Goal: Task Accomplishment & Management: Manage account settings

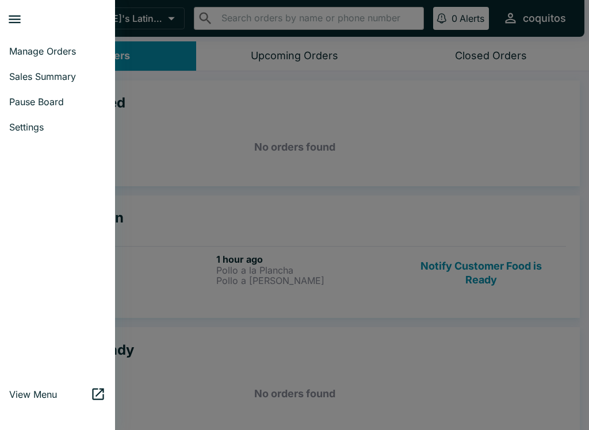
click at [6, 16] on button "close drawer" at bounding box center [14, 19] width 29 height 29
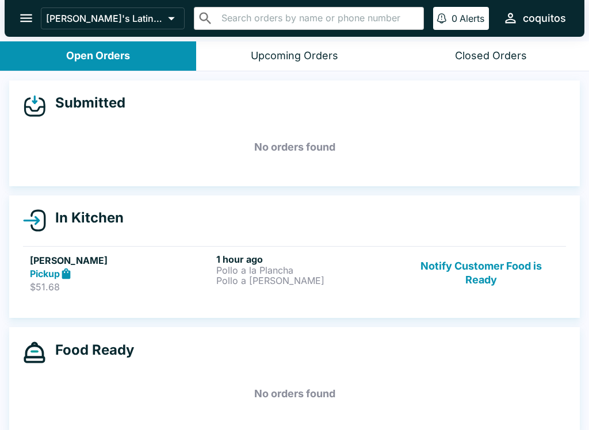
click at [20, 15] on icon "open drawer" at bounding box center [26, 18] width 16 height 16
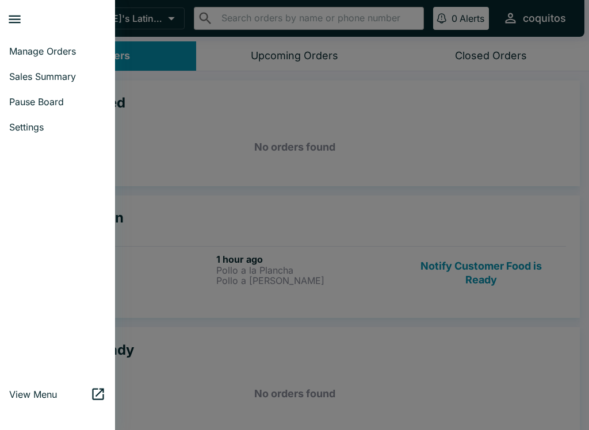
click at [31, 102] on span "Pause Board" at bounding box center [57, 102] width 97 height 12
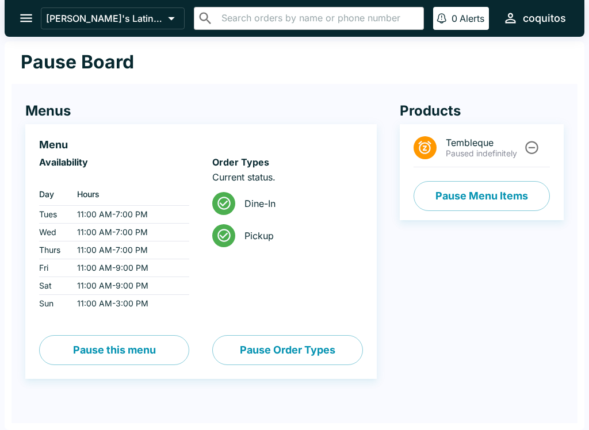
click at [283, 348] on button "Pause Order Types" at bounding box center [287, 350] width 150 height 30
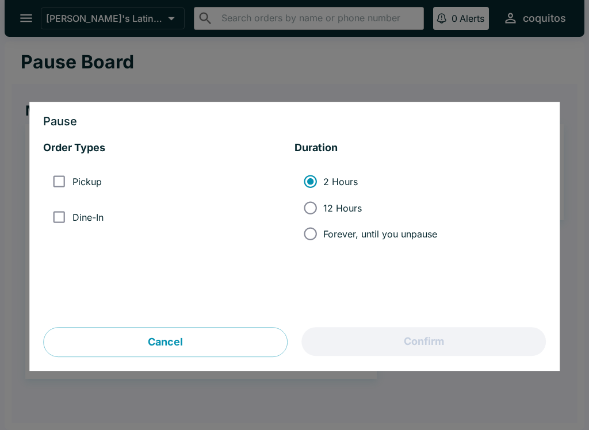
click at [58, 183] on input "Pickup" at bounding box center [59, 182] width 26 height 26
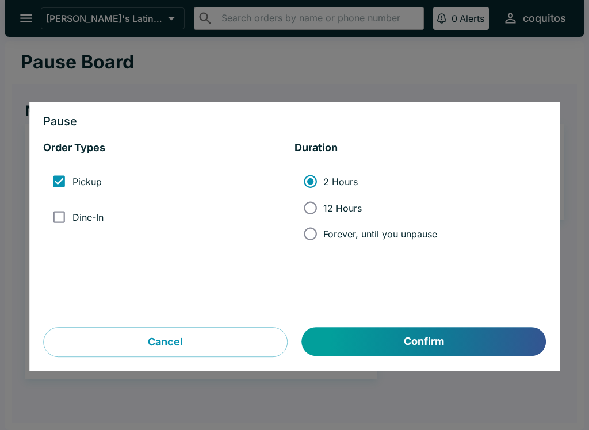
click at [64, 176] on input "Pickup" at bounding box center [59, 182] width 26 height 26
checkbox input "false"
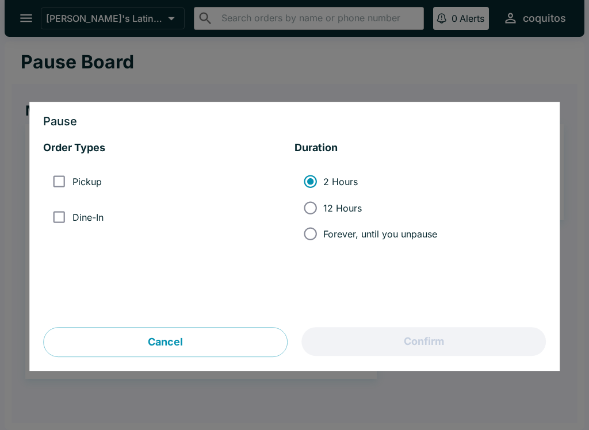
click at [64, 221] on input "Dine-In" at bounding box center [59, 217] width 26 height 26
checkbox input "true"
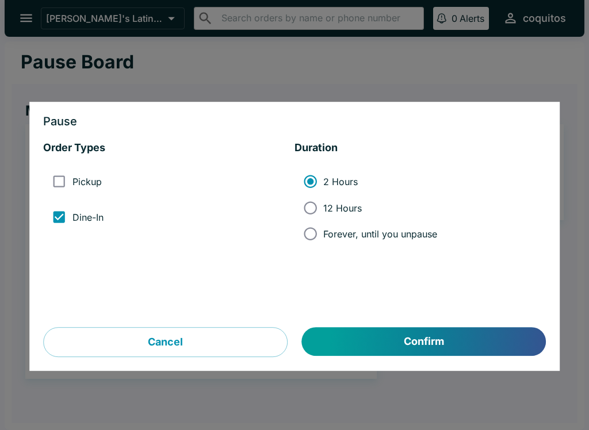
click at [316, 236] on input "Forever, until you unpause" at bounding box center [310, 234] width 26 height 26
radio input "true"
click at [374, 347] on button "Confirm" at bounding box center [424, 342] width 244 height 29
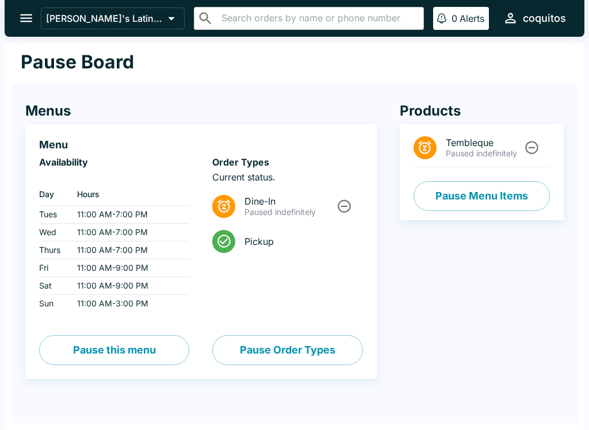
click at [515, 194] on button "Pause Menu Items" at bounding box center [482, 196] width 136 height 30
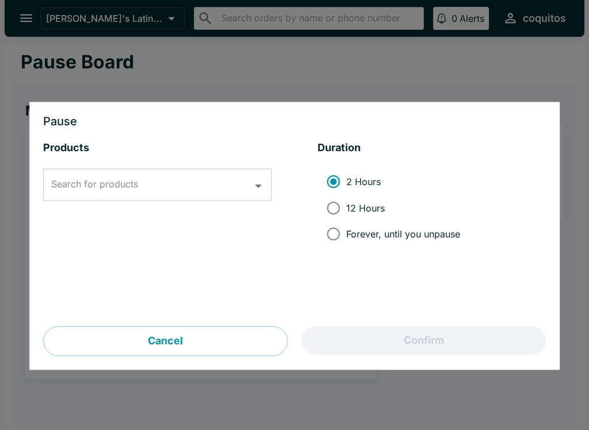
click at [244, 181] on input "Search for products" at bounding box center [148, 185] width 201 height 22
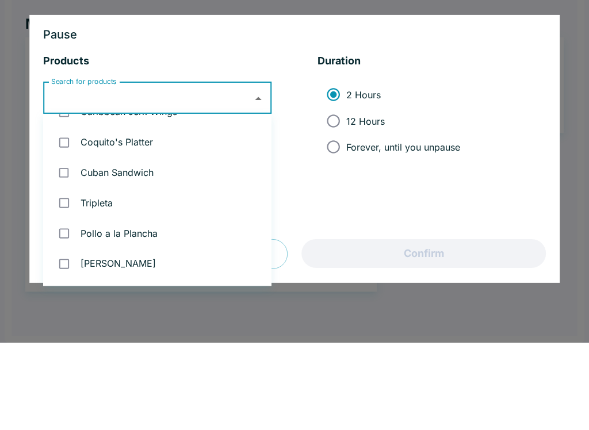
scroll to position [444, 0]
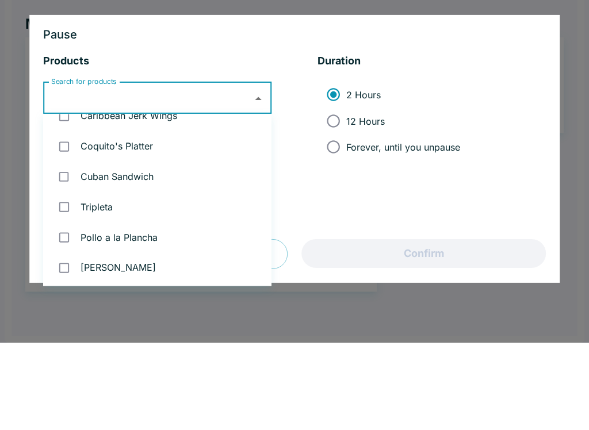
click at [68, 222] on input "checkbox" at bounding box center [64, 234] width 24 height 24
checkbox input "true"
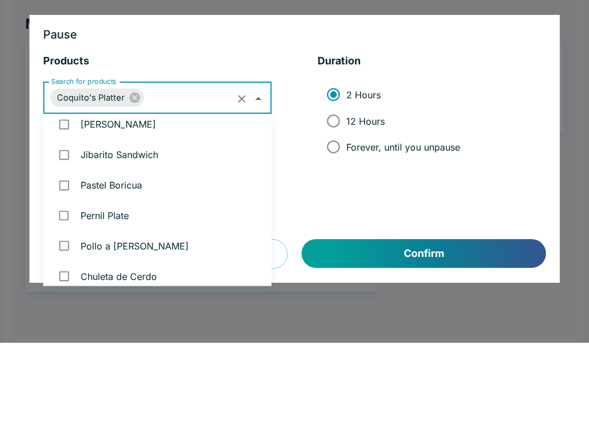
scroll to position [584, 0]
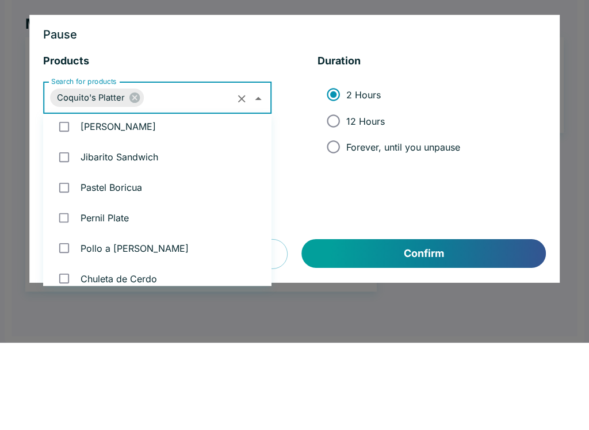
click at [65, 233] on input "checkbox" at bounding box center [64, 245] width 24 height 24
checkbox input "true"
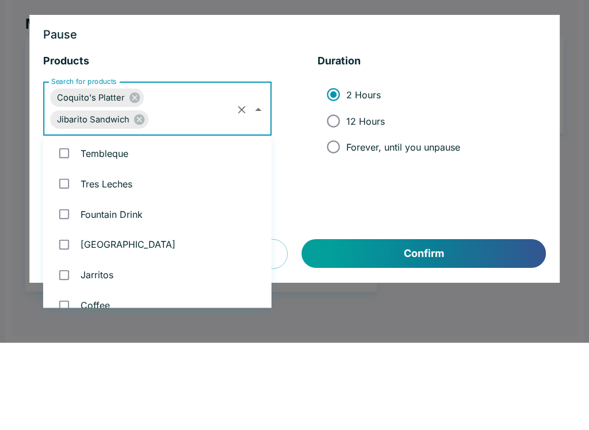
scroll to position [884, 0]
click at [59, 229] on input "checkbox" at bounding box center [64, 241] width 24 height 24
checkbox input "true"
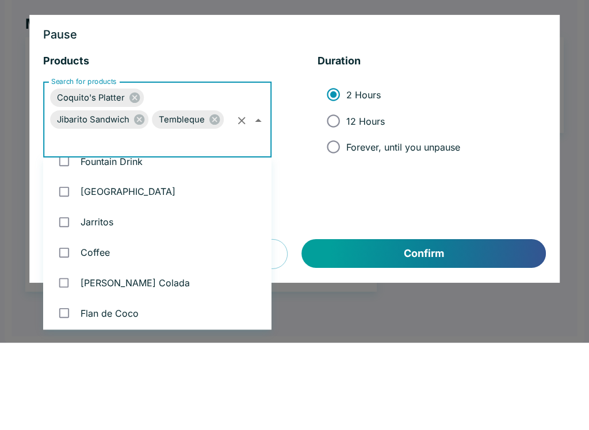
scroll to position [947, 0]
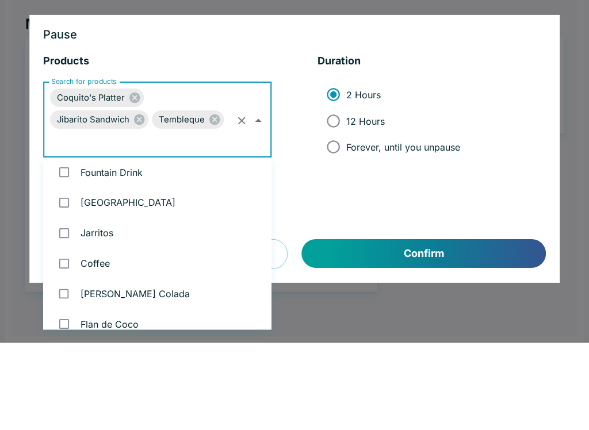
click at [133, 244] on li "Fountain Drink" at bounding box center [157, 259] width 228 height 30
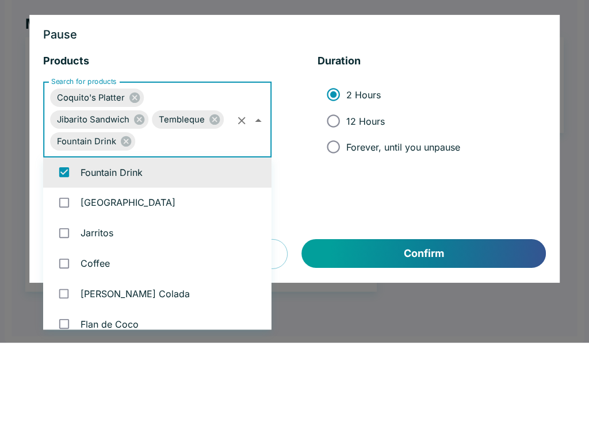
click at [65, 248] on input "checkbox" at bounding box center [64, 260] width 24 height 24
checkbox input "false"
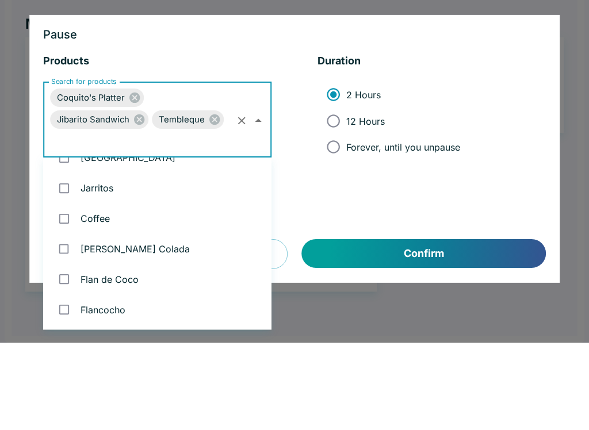
scroll to position [992, 0]
click at [534, 165] on li "2 Hours 12 Hours Forever, until you unpause" at bounding box center [432, 208] width 228 height 87
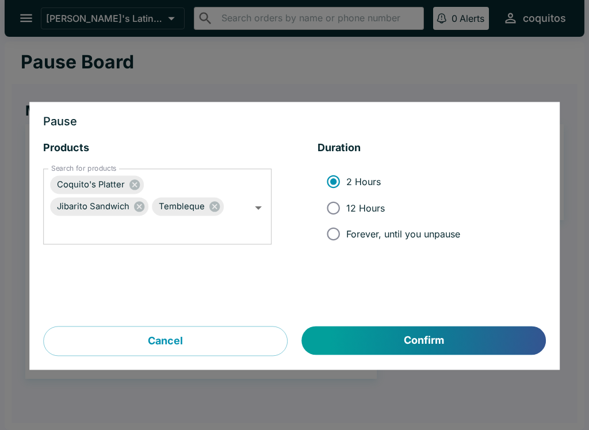
click at [225, 221] on input "Search for products" at bounding box center [141, 229] width 186 height 22
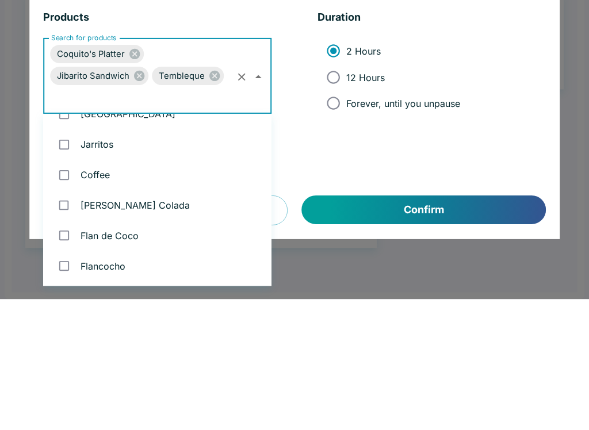
click at [341, 150] on div "Products Search for products Coquito's Platter Jibarito Sandwich Tembleque Sear…" at bounding box center [294, 234] width 503 height 185
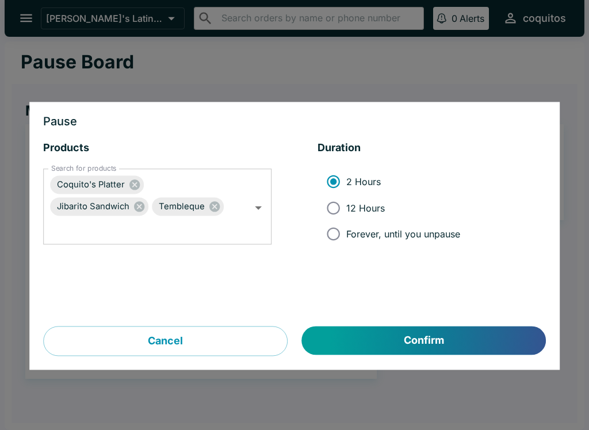
click at [202, 238] on input "Search for products" at bounding box center [141, 229] width 186 height 22
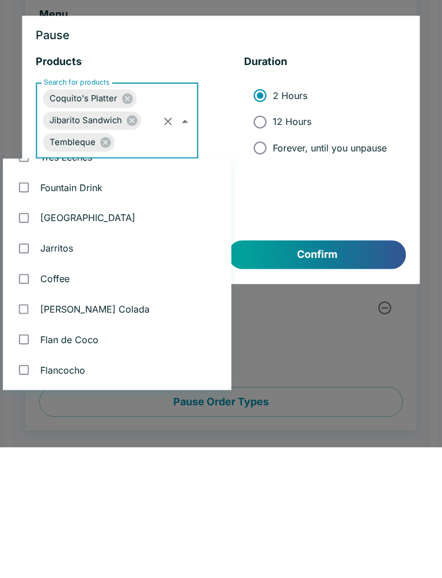
scroll to position [933, 0]
click at [15, 430] on input "checkbox" at bounding box center [24, 501] width 24 height 24
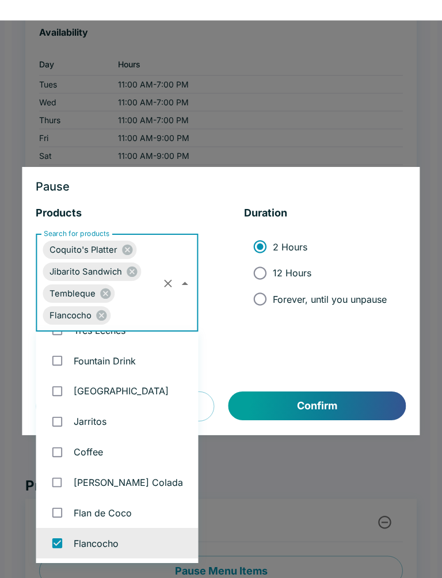
scroll to position [151, 0]
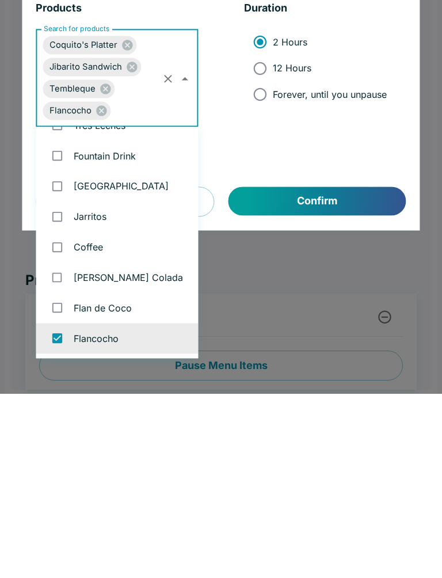
click at [55, 430] on input "checkbox" at bounding box center [57, 523] width 24 height 24
checkbox input "false"
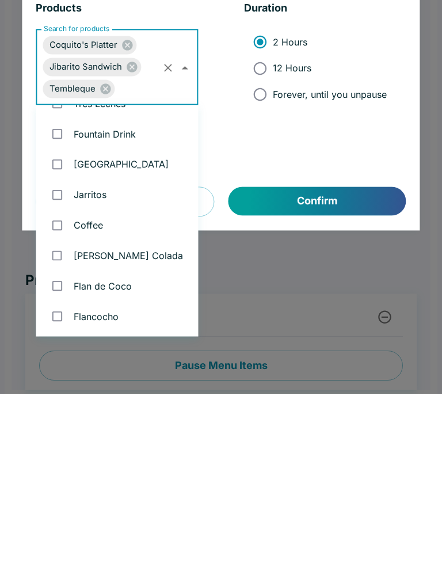
click at [47, 397] on input "checkbox" at bounding box center [57, 409] width 24 height 24
checkbox input "true"
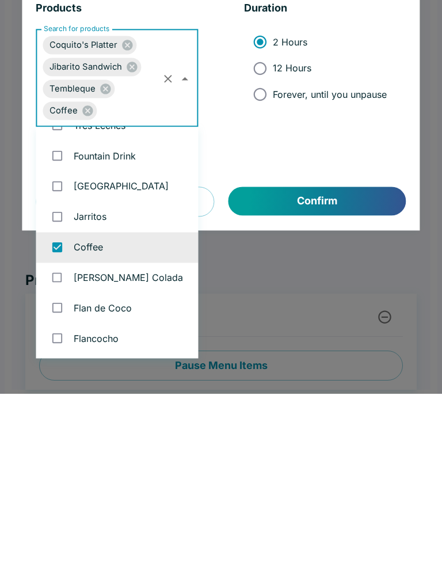
click at [357, 273] on span "Forever, until you unpause" at bounding box center [330, 279] width 114 height 12
click at [273, 265] on input "Forever, until you unpause" at bounding box center [260, 278] width 26 height 26
radio input "true"
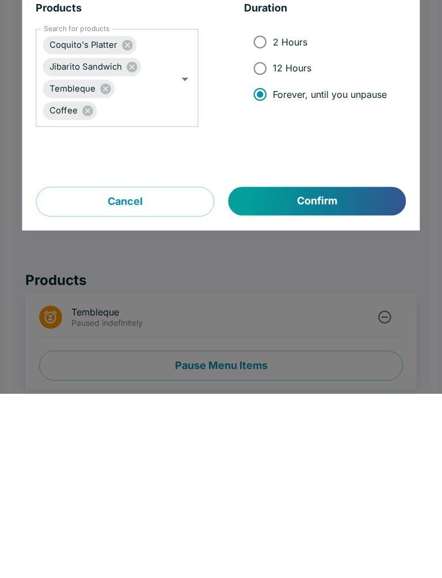
scroll to position [154, 0]
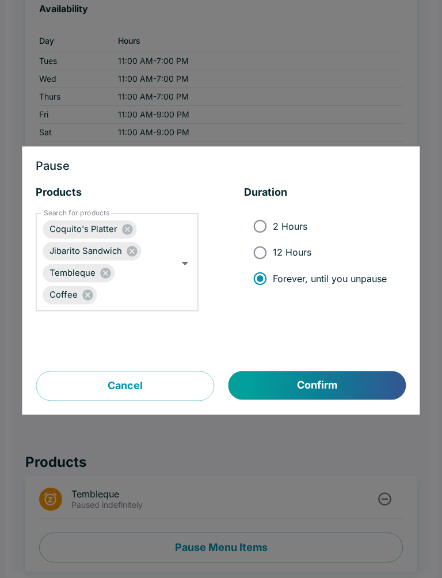
click at [355, 383] on button "Confirm" at bounding box center [317, 385] width 178 height 29
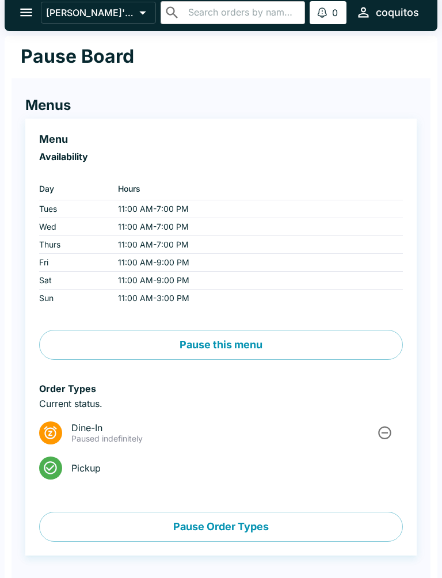
scroll to position [0, 0]
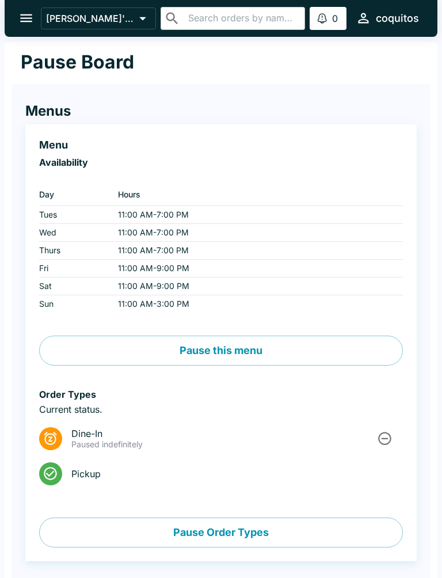
click at [35, 6] on button "open drawer" at bounding box center [26, 17] width 29 height 29
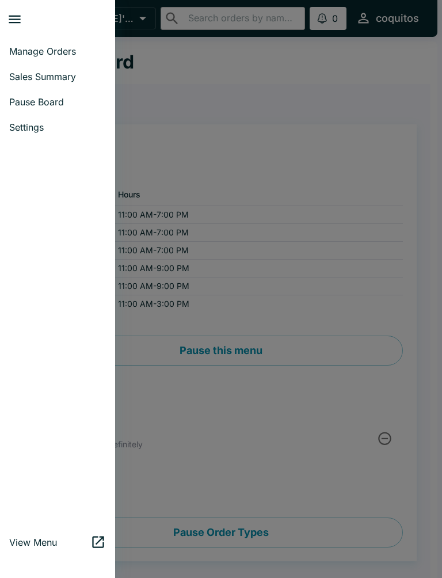
click at [335, 137] on div at bounding box center [221, 289] width 442 height 578
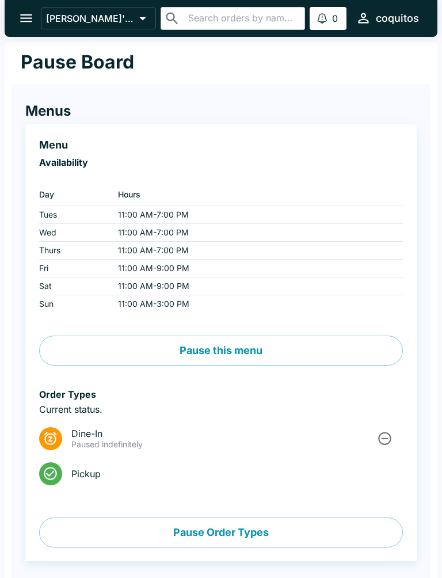
click at [259, 22] on input "text" at bounding box center [242, 18] width 115 height 16
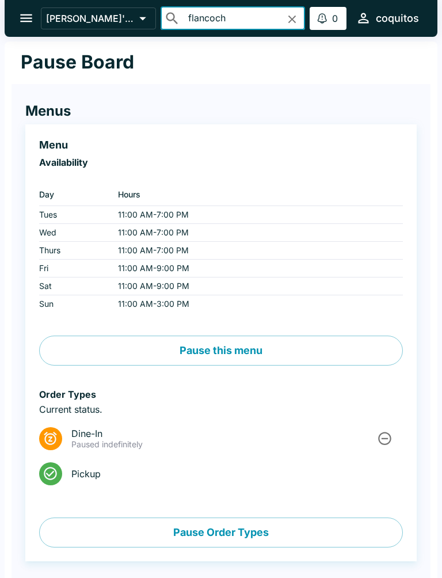
type input "flancocho"
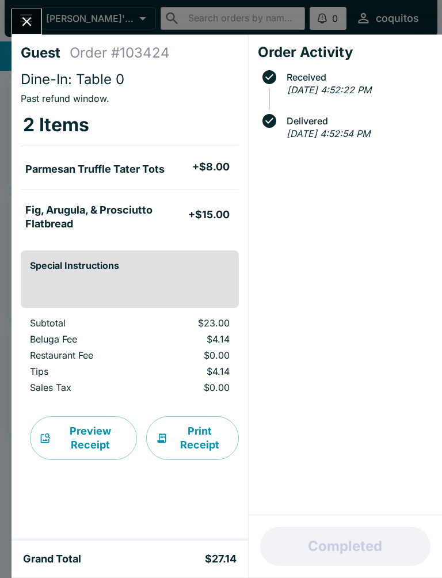
click at [36, 24] on button "Close" at bounding box center [26, 21] width 29 height 25
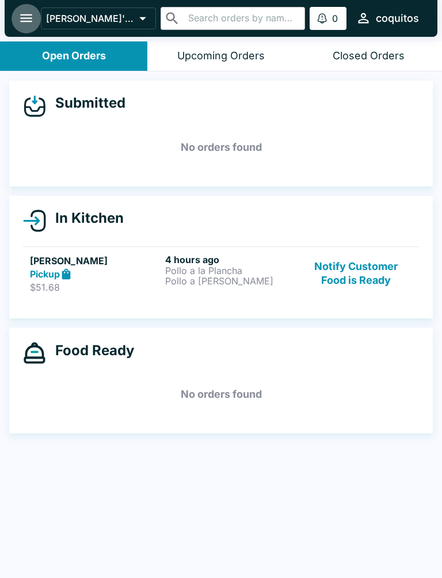
click at [23, 7] on button "open drawer" at bounding box center [26, 17] width 29 height 29
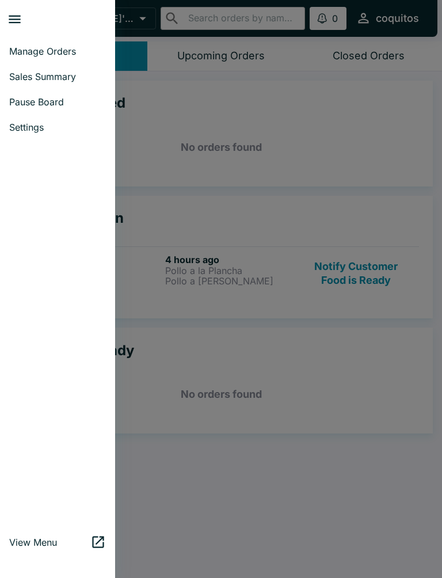
click at [25, 100] on span "Pause Board" at bounding box center [57, 102] width 97 height 12
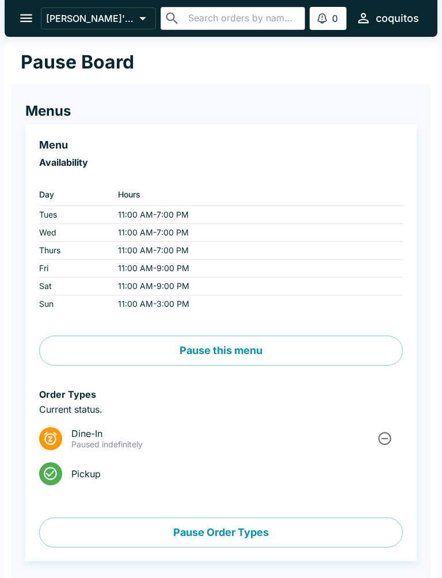
click at [26, 14] on icon "open drawer" at bounding box center [26, 18] width 16 height 16
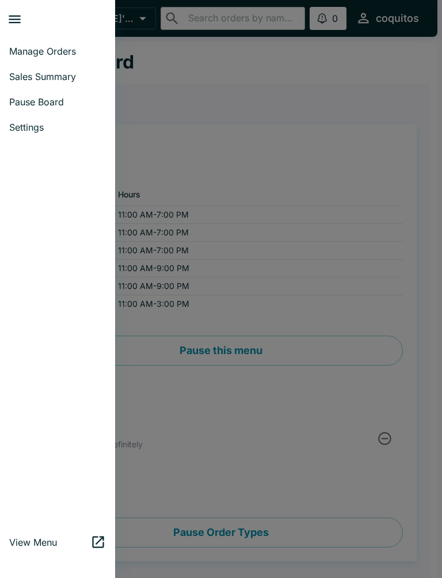
click at [50, 106] on span "Pause Board" at bounding box center [57, 102] width 97 height 12
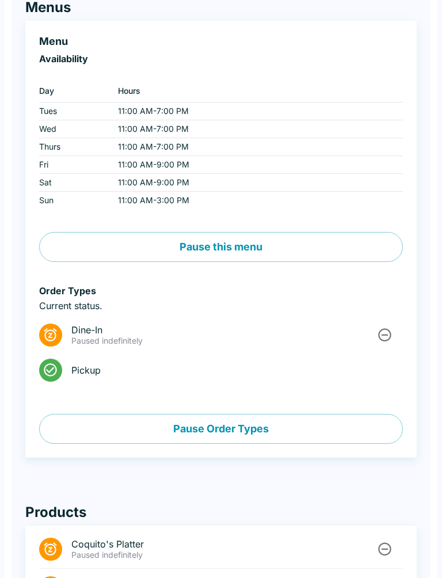
scroll to position [269, 0]
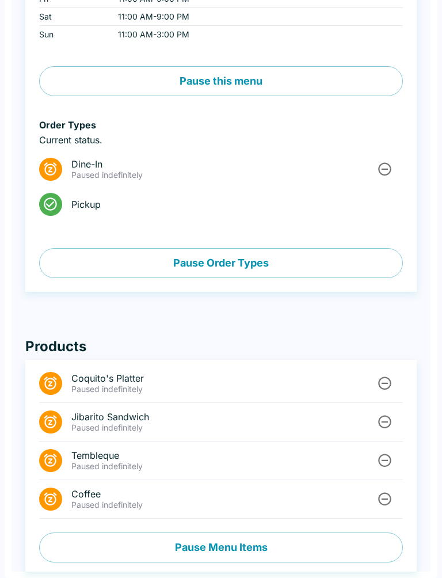
click at [263, 546] on button "Pause Menu Items" at bounding box center [221, 547] width 364 height 30
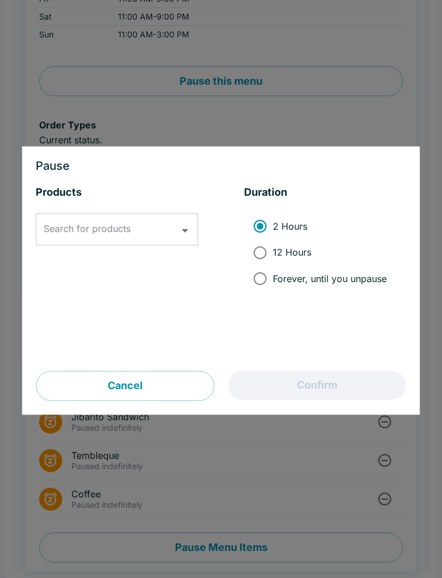
click at [141, 219] on input "Search for products" at bounding box center [108, 230] width 135 height 22
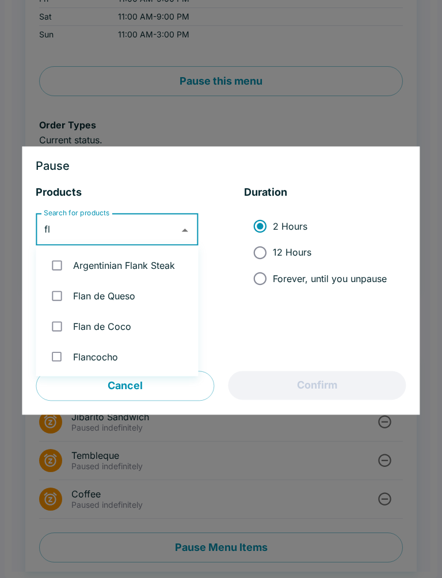
type input "f"
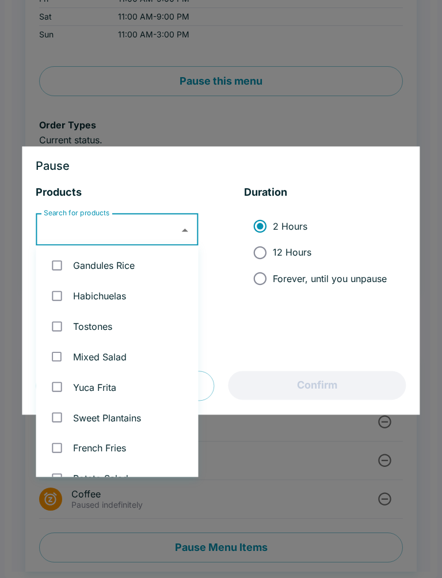
type input "v"
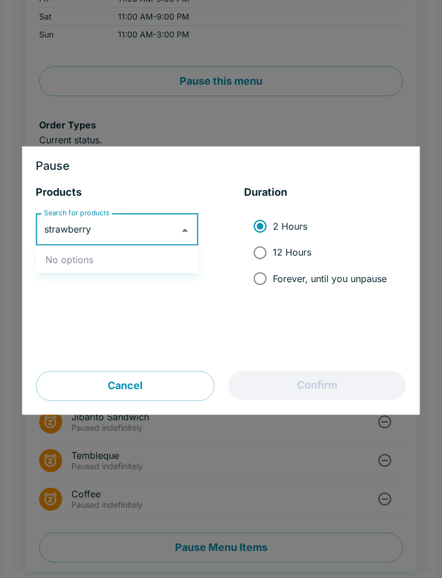
type input "strawberry"
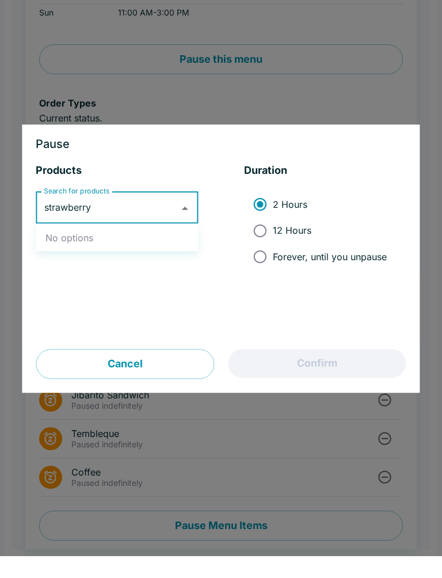
click at [139, 371] on button "Cancel" at bounding box center [125, 386] width 178 height 30
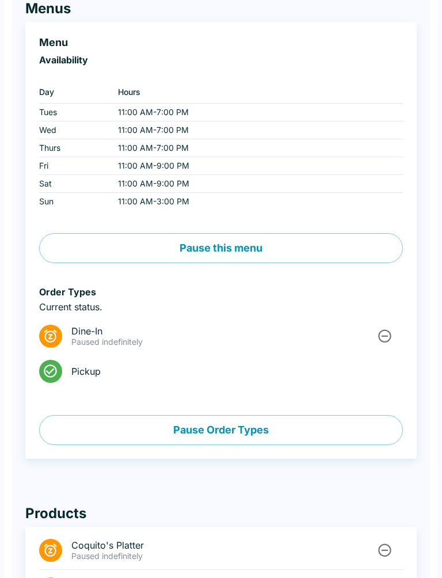
scroll to position [0, 0]
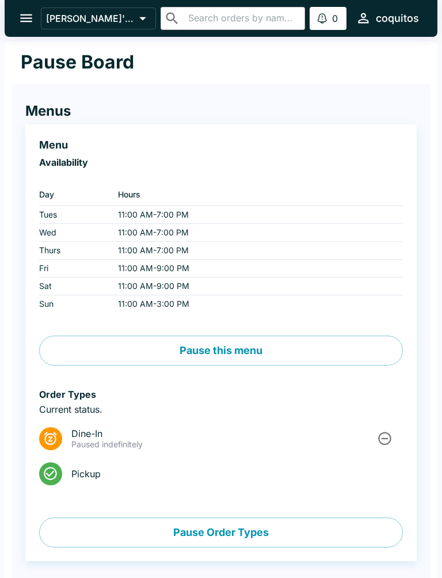
click at [16, 13] on button "open drawer" at bounding box center [26, 17] width 29 height 29
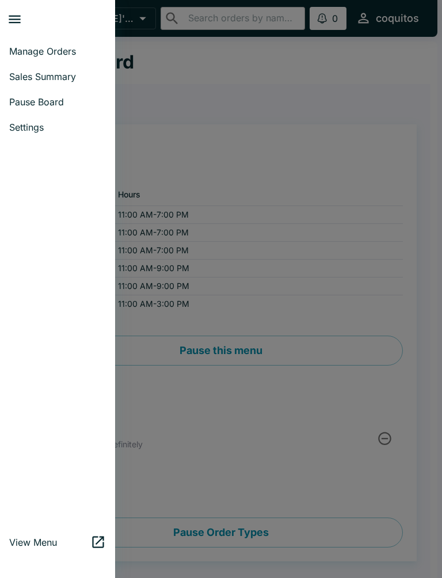
click at [352, 135] on div at bounding box center [221, 289] width 442 height 578
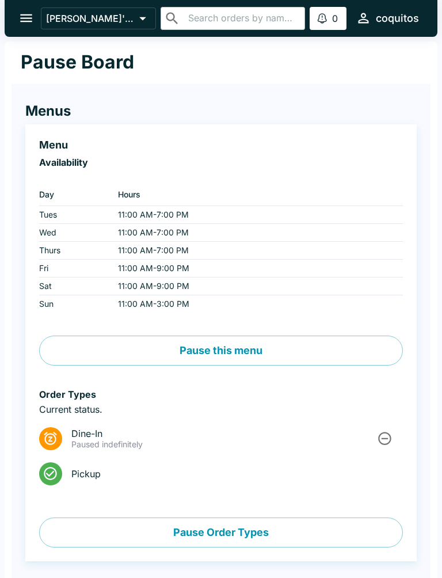
click at [377, 135] on div "Availability ‏ Day Hours Tues 11:00 AM - 7:00 PM Wed 11:00 AM - 7:00 PM Thurs 1…" at bounding box center [209, 249] width 387 height 232
click at [26, 28] on button "open drawer" at bounding box center [26, 17] width 29 height 29
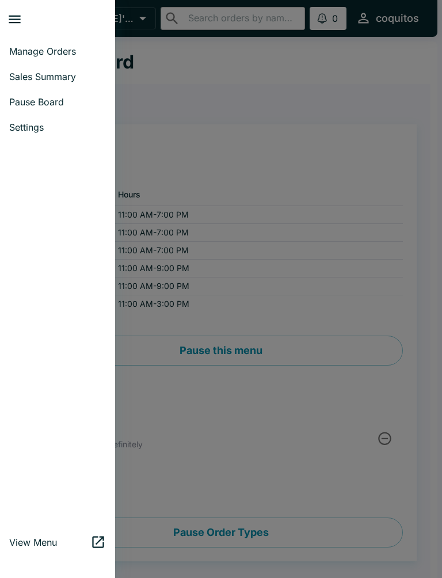
click at [65, 48] on span "Manage Orders" at bounding box center [57, 51] width 97 height 12
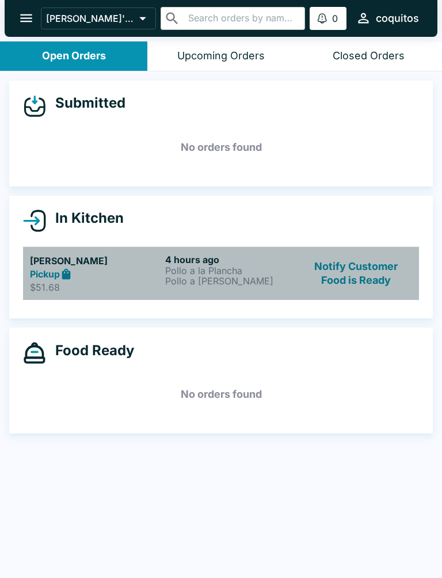
click at [223, 266] on p "Pollo a la Plancha" at bounding box center [230, 270] width 131 height 10
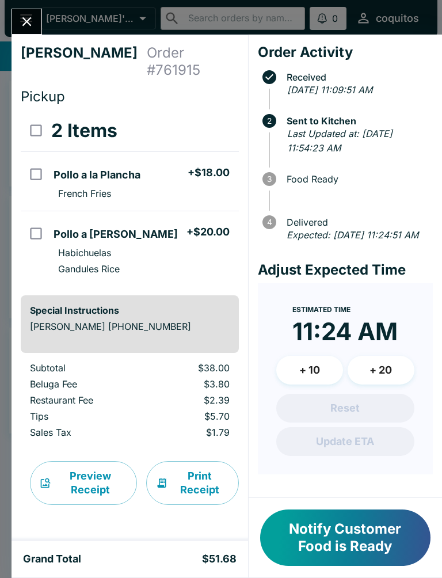
click at [24, 13] on button "Close" at bounding box center [26, 21] width 29 height 25
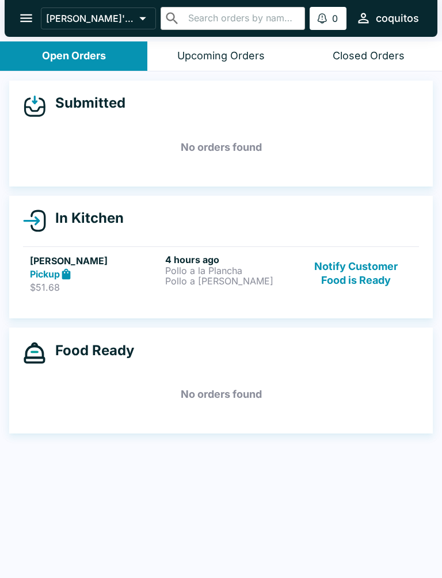
click at [21, 18] on icon "open drawer" at bounding box center [26, 18] width 12 height 8
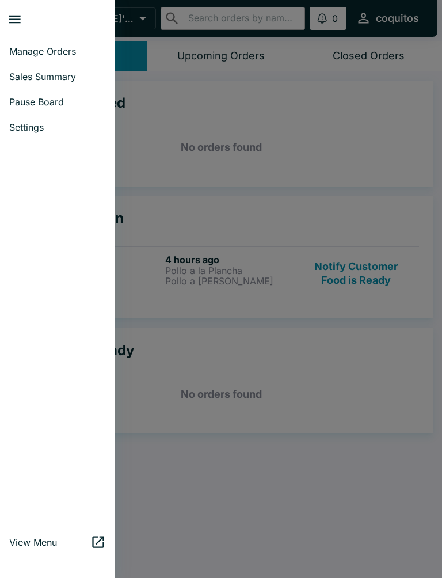
click at [41, 106] on span "Pause Board" at bounding box center [57, 102] width 97 height 12
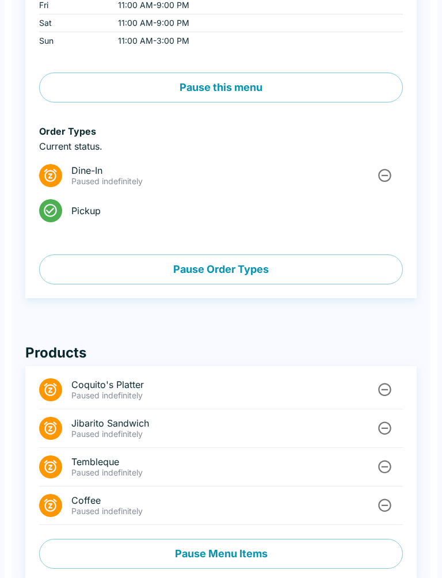
scroll to position [269, 0]
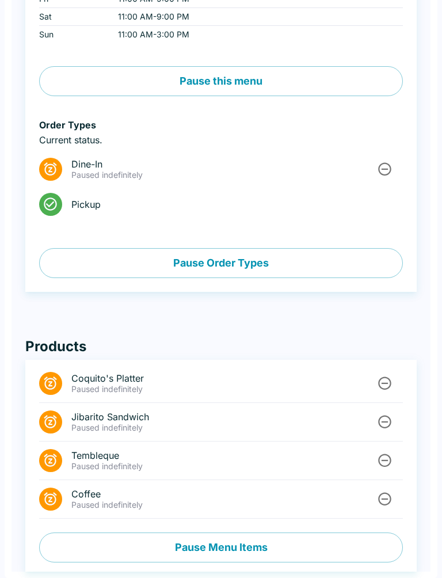
click at [267, 546] on button "Pause Menu Items" at bounding box center [221, 547] width 364 height 30
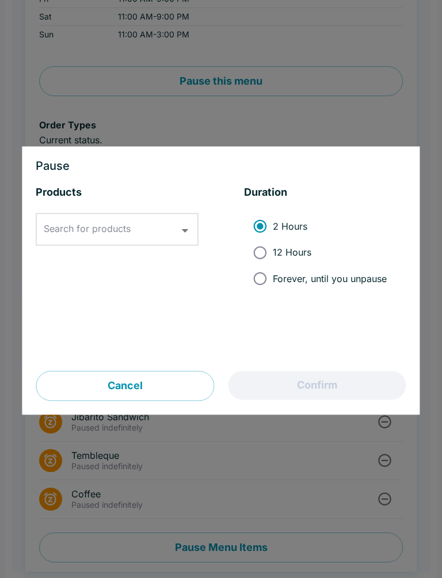
click at [189, 220] on div "Search for products" at bounding box center [117, 229] width 162 height 32
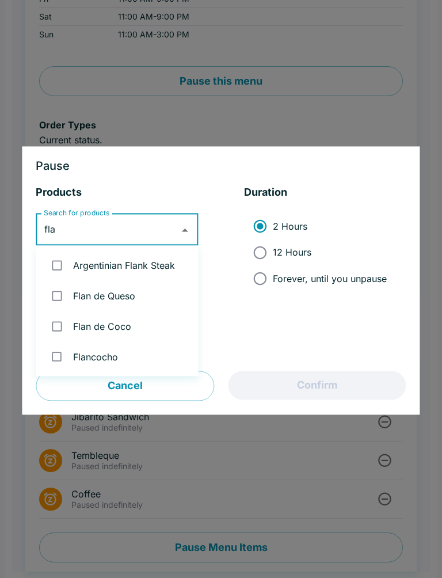
type input "flan"
click at [55, 361] on input "checkbox" at bounding box center [57, 357] width 24 height 24
checkbox input "true"
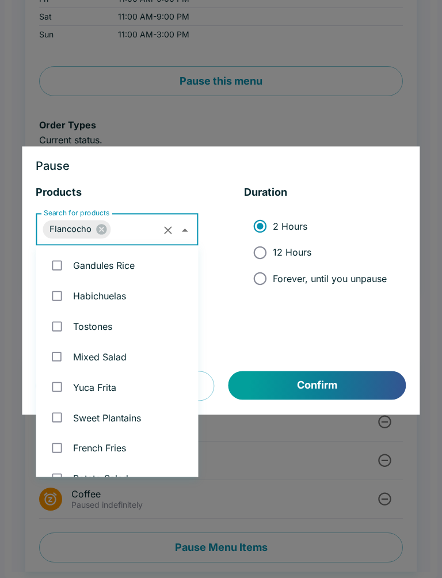
scroll to position [928, 0]
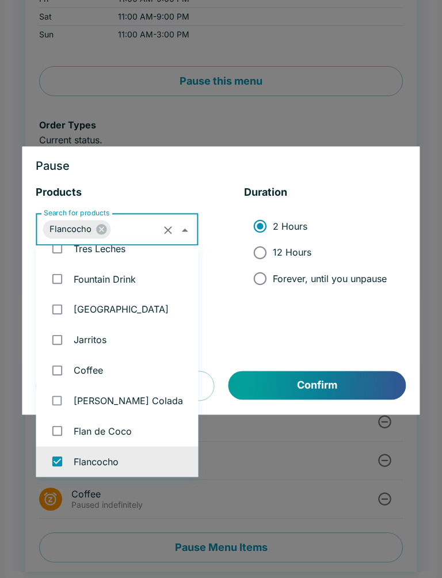
click at [347, 375] on button "Confirm" at bounding box center [317, 385] width 178 height 29
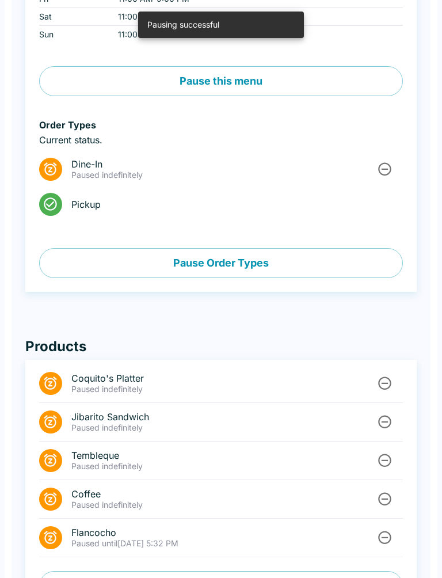
scroll to position [308, 0]
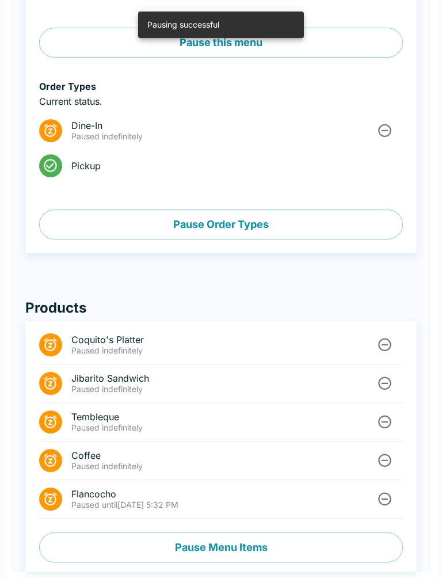
click at [288, 495] on span "Flancocho" at bounding box center [223, 494] width 304 height 12
click at [169, 492] on span "Flancocho" at bounding box center [223, 494] width 304 height 12
click at [177, 551] on button "Pause Menu Items" at bounding box center [221, 547] width 364 height 30
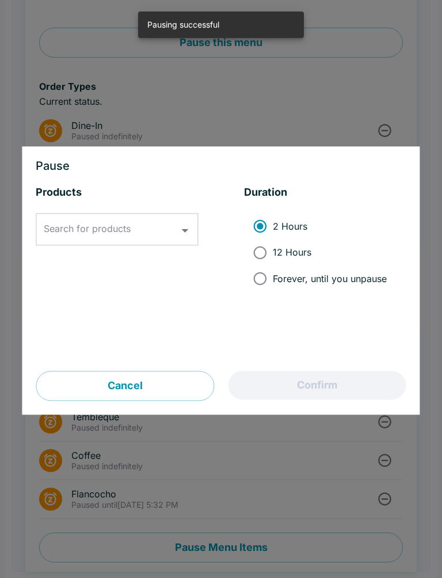
click at [154, 224] on input "Search for products" at bounding box center [108, 230] width 135 height 22
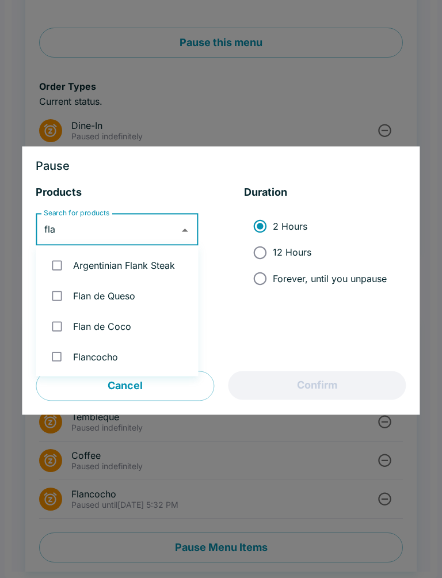
type input "flan"
click at [54, 349] on input "checkbox" at bounding box center [57, 357] width 24 height 24
checkbox input "true"
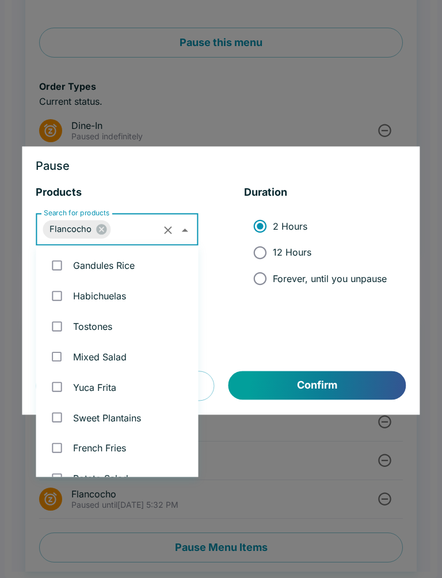
scroll to position [928, 0]
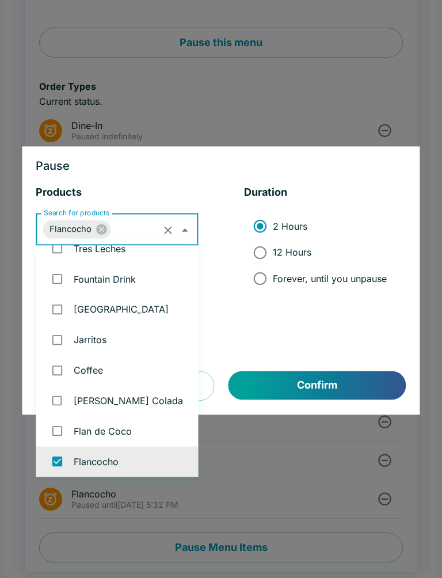
click at [260, 282] on input "Forever, until you unpause" at bounding box center [260, 278] width 26 height 26
radio input "true"
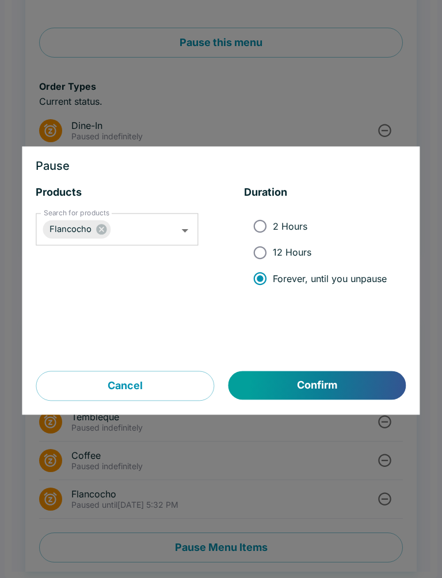
click at [351, 384] on button "Confirm" at bounding box center [317, 385] width 178 height 29
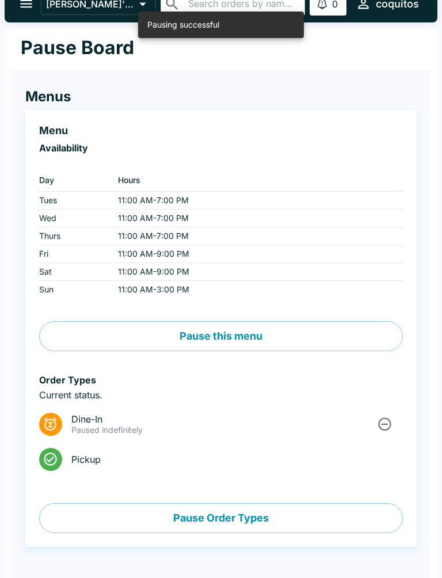
scroll to position [0, 0]
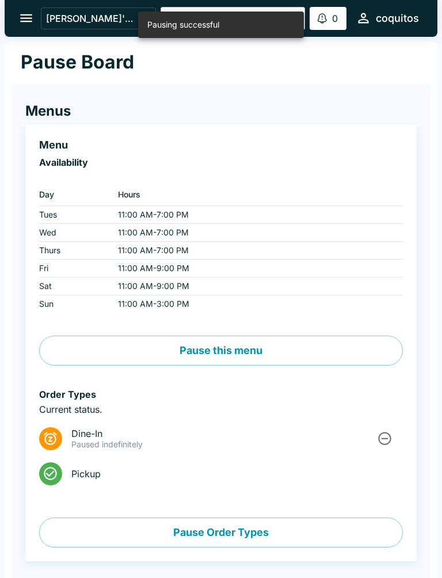
click at [23, 9] on button "open drawer" at bounding box center [26, 17] width 29 height 29
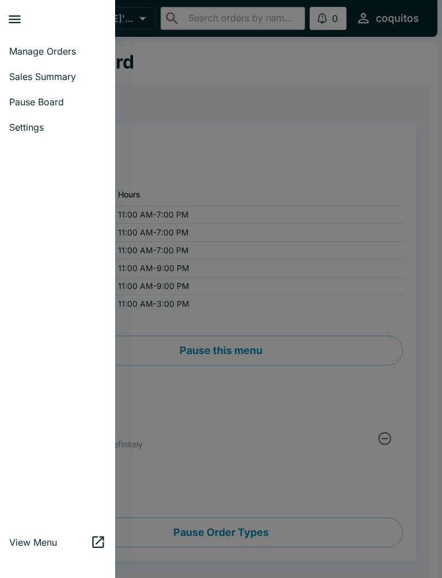
click at [304, 135] on div at bounding box center [221, 289] width 442 height 578
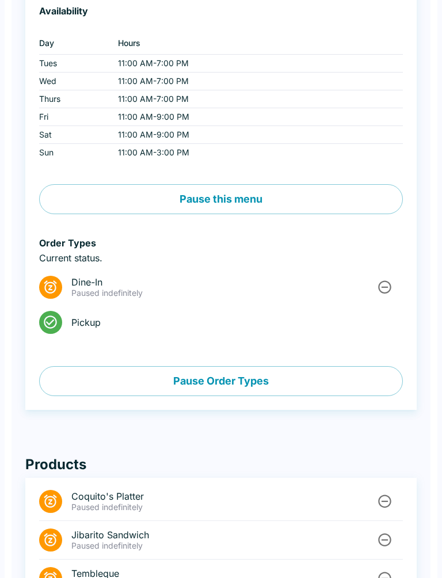
scroll to position [308, 0]
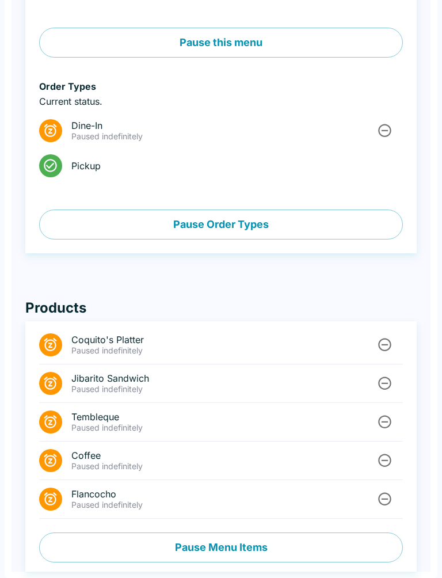
click at [243, 538] on button "Pause Menu Items" at bounding box center [221, 547] width 364 height 30
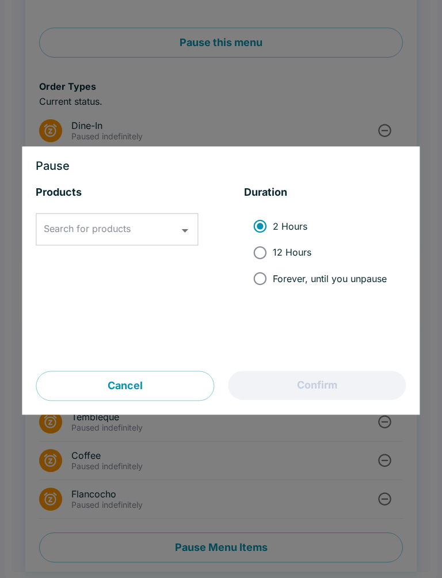
click at [170, 232] on input "Search for products" at bounding box center [108, 230] width 135 height 22
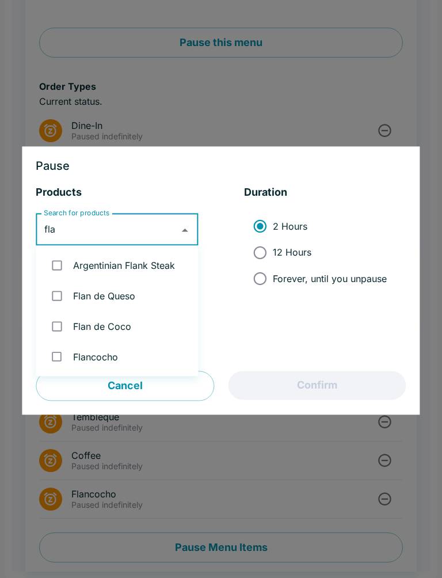
type input "flan"
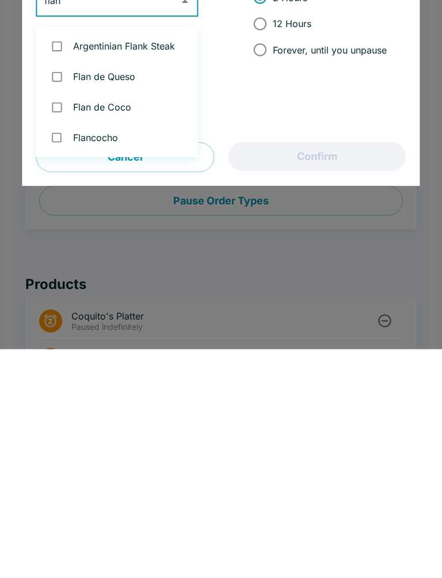
scroll to position [95, 0]
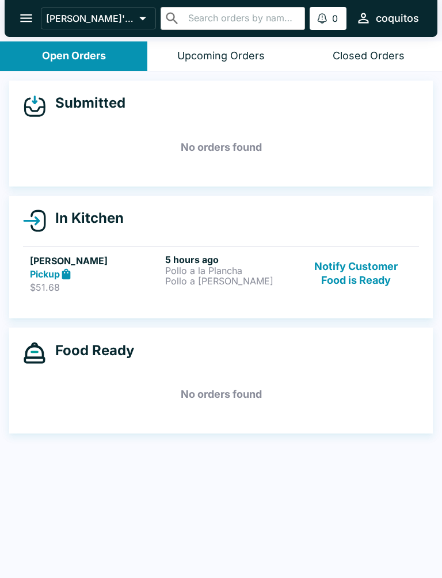
click at [20, 15] on icon "open drawer" at bounding box center [26, 18] width 16 height 16
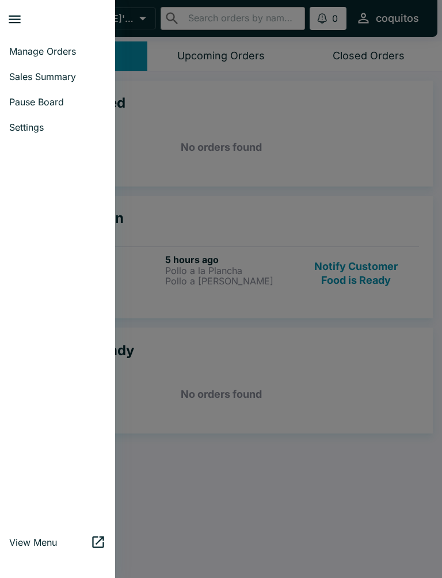
click at [21, 103] on span "Pause Board" at bounding box center [57, 102] width 97 height 12
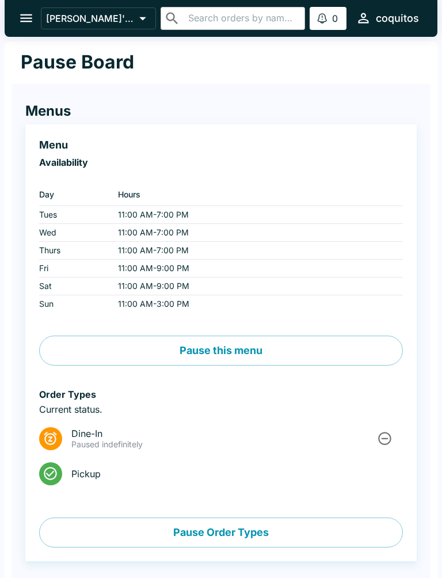
click at [280, 497] on div "Order Types Current status. Dine-In Paused indefinitely Pickup Pause Order Types" at bounding box center [221, 467] width 364 height 159
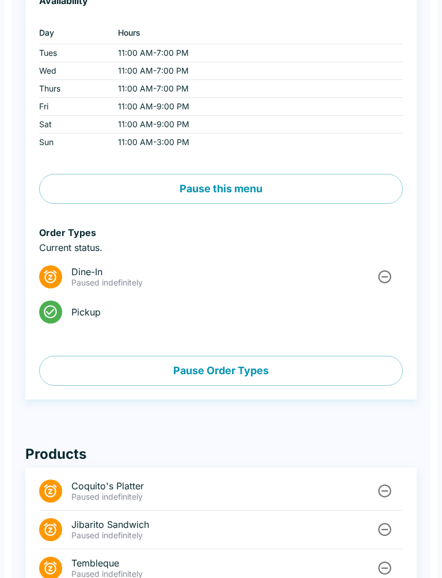
scroll to position [308, 0]
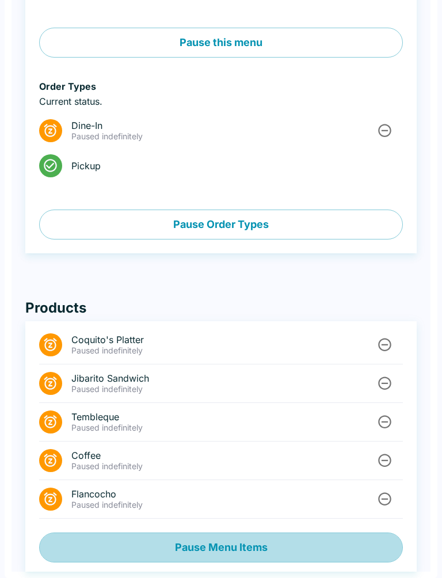
click at [272, 546] on button "Pause Menu Items" at bounding box center [221, 547] width 364 height 30
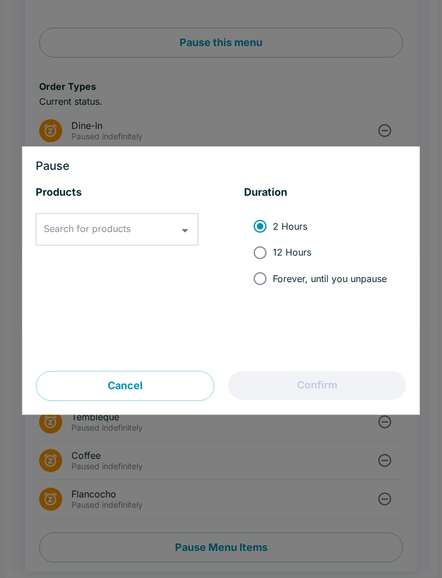
click at [66, 238] on input "Search for products" at bounding box center [108, 230] width 135 height 22
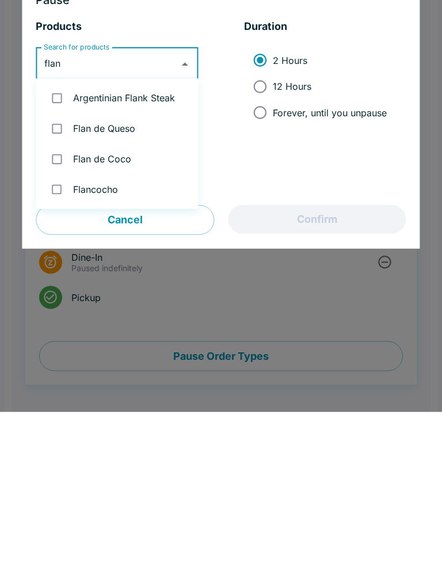
scroll to position [12, 0]
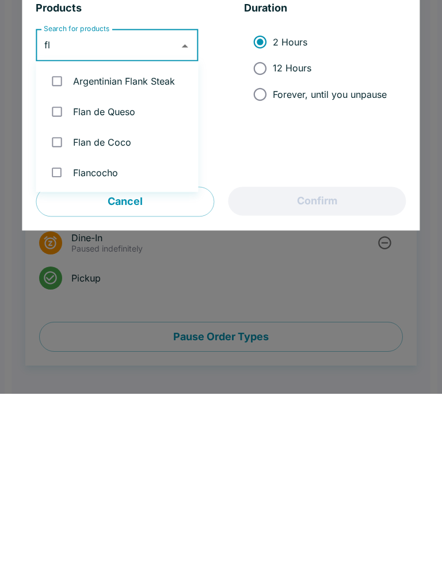
type input "f"
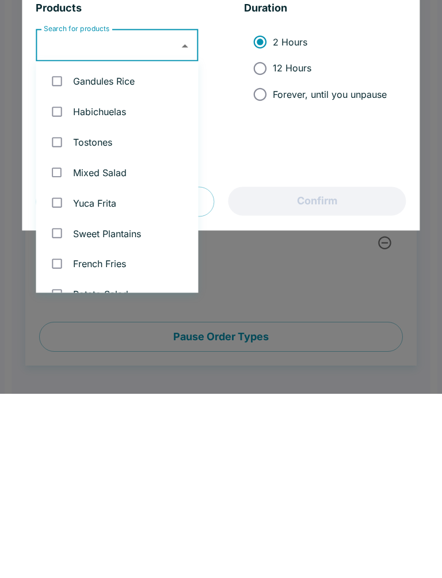
click at [386, 300] on div at bounding box center [221, 289] width 442 height 578
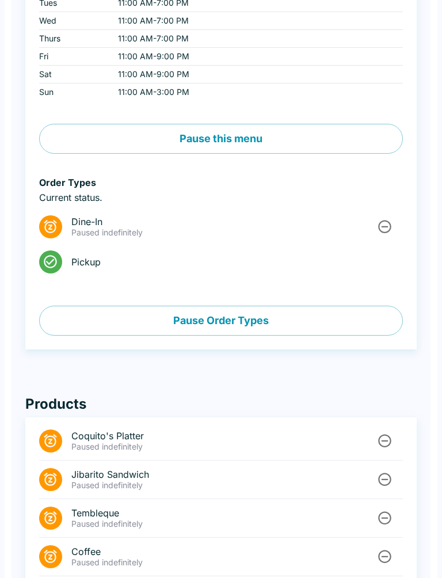
scroll to position [308, 0]
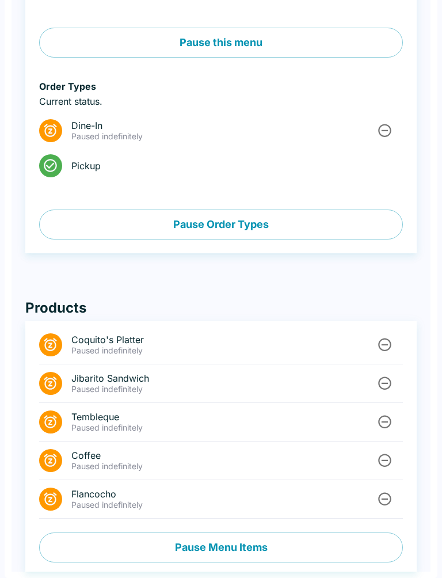
click at [342, 553] on button "Pause Menu Items" at bounding box center [221, 547] width 364 height 30
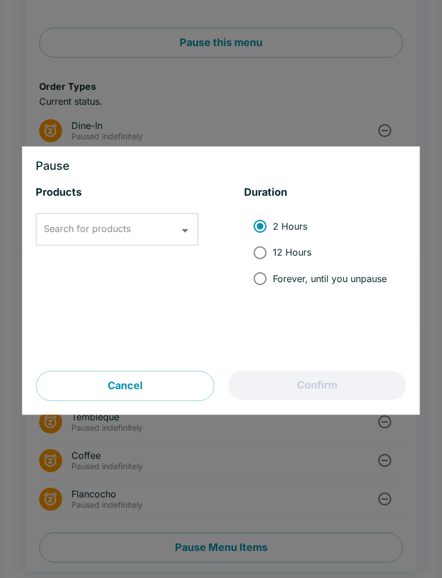
click at [61, 226] on div "Search for products Search for products" at bounding box center [117, 229] width 162 height 32
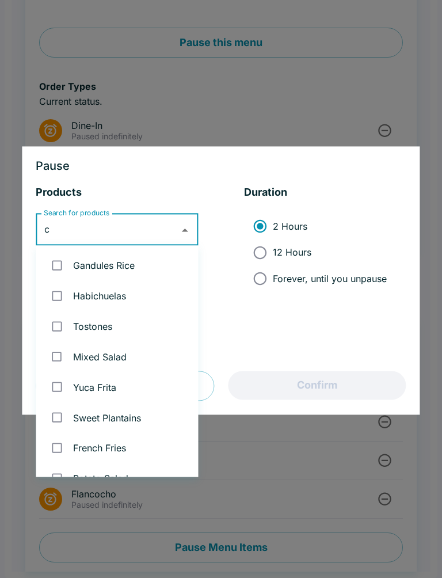
scroll to position [0, 0]
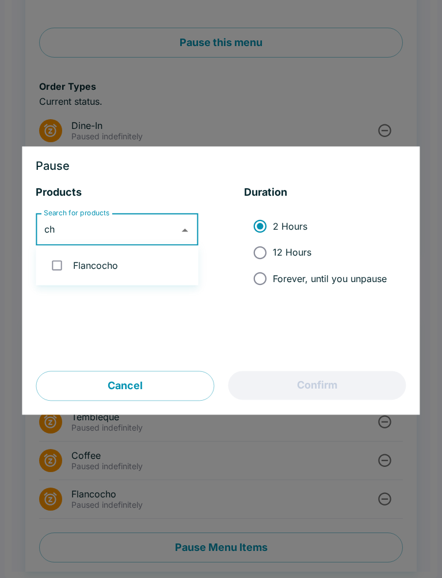
type input "c"
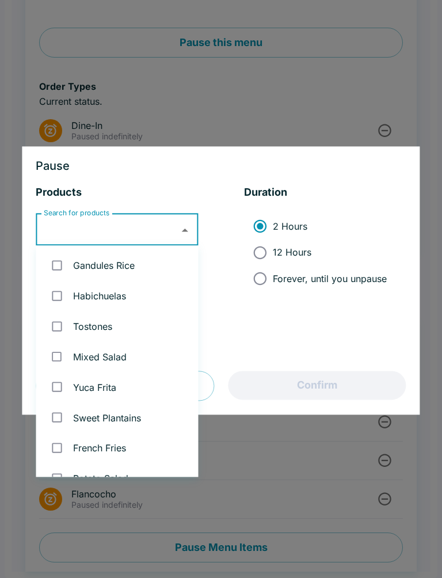
click at [72, 83] on div at bounding box center [221, 289] width 442 height 578
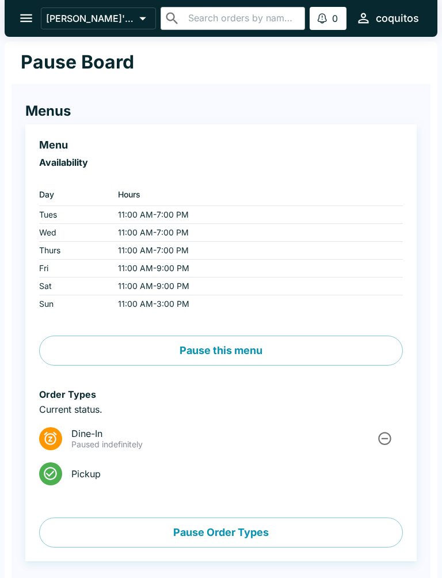
click at [24, 12] on icon "open drawer" at bounding box center [26, 18] width 16 height 16
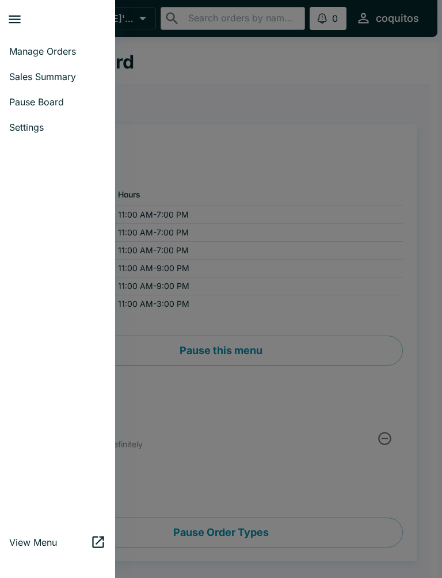
click at [28, 48] on span "Manage Orders" at bounding box center [57, 51] width 97 height 12
